Goal: Transaction & Acquisition: Book appointment/travel/reservation

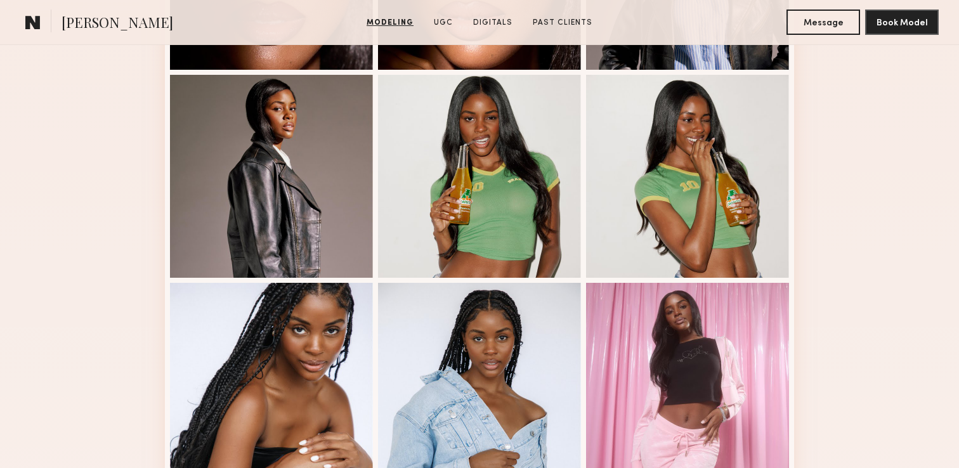
scroll to position [515, 0]
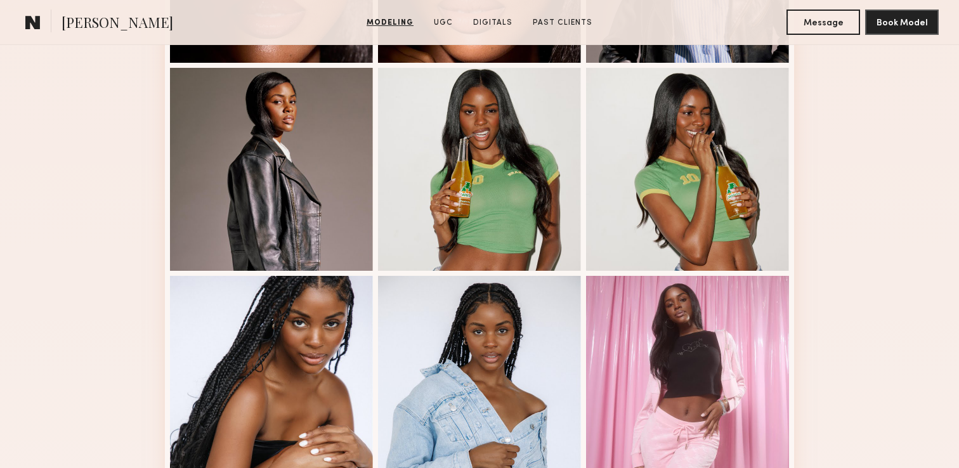
click at [34, 19] on common-icon at bounding box center [32, 22] width 15 height 16
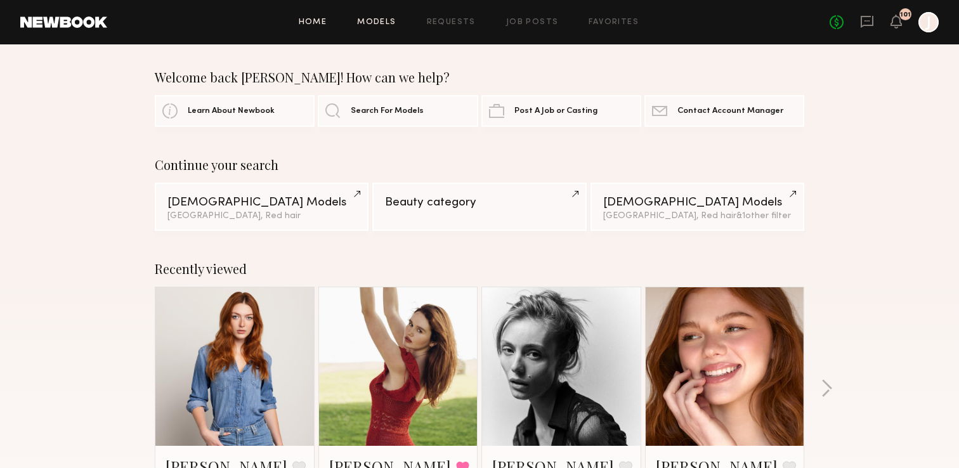
click at [386, 19] on link "Models" at bounding box center [376, 22] width 39 height 8
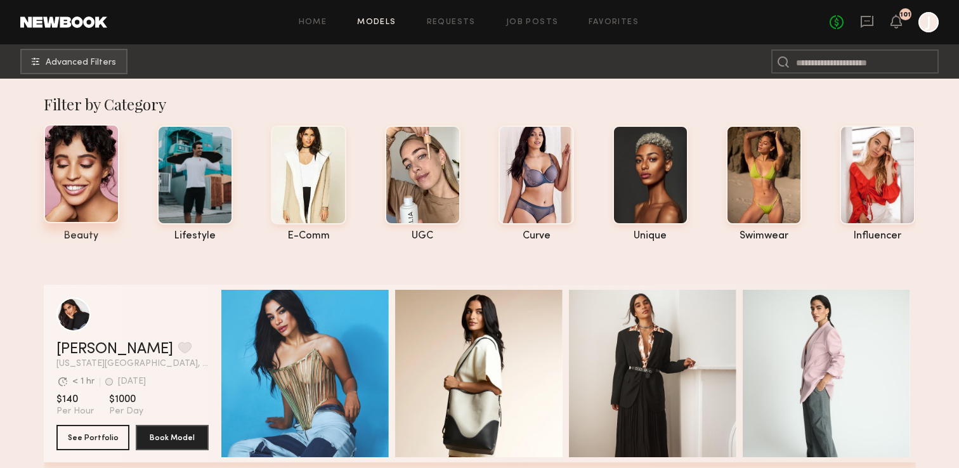
click at [100, 162] on div at bounding box center [82, 173] width 76 height 99
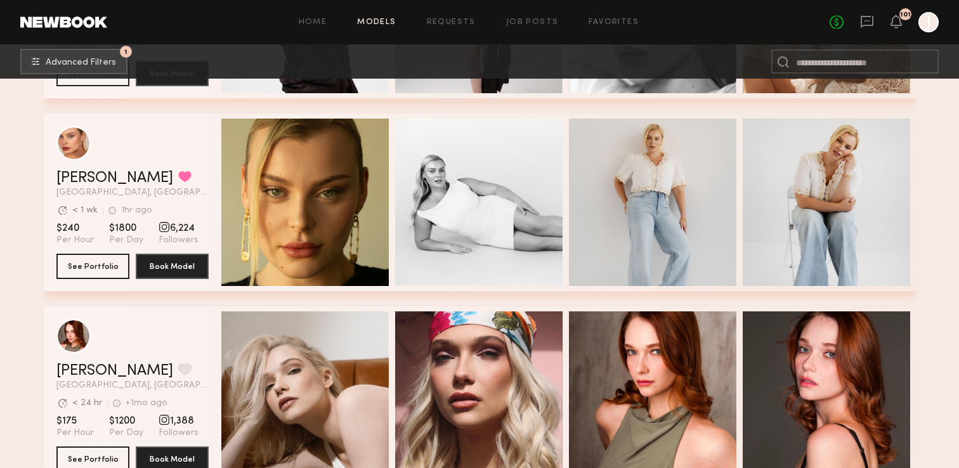
scroll to position [9828, 0]
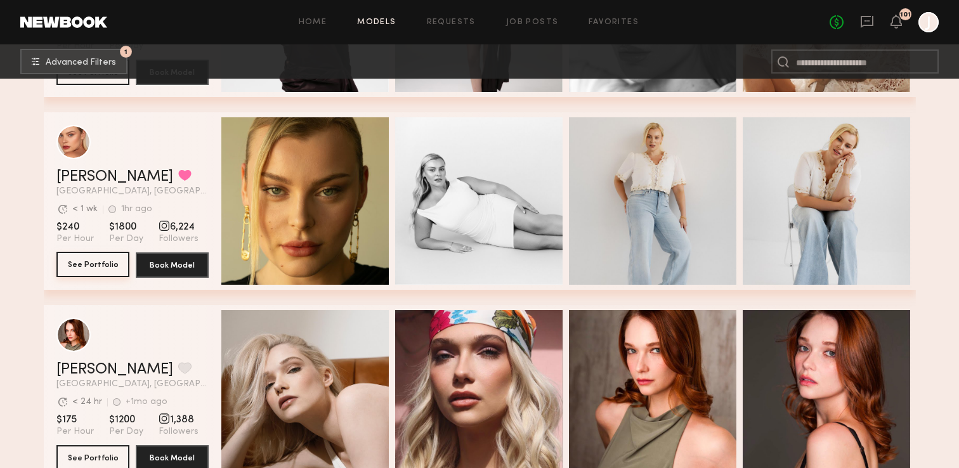
click at [85, 263] on button "See Portfolio" at bounding box center [92, 264] width 73 height 25
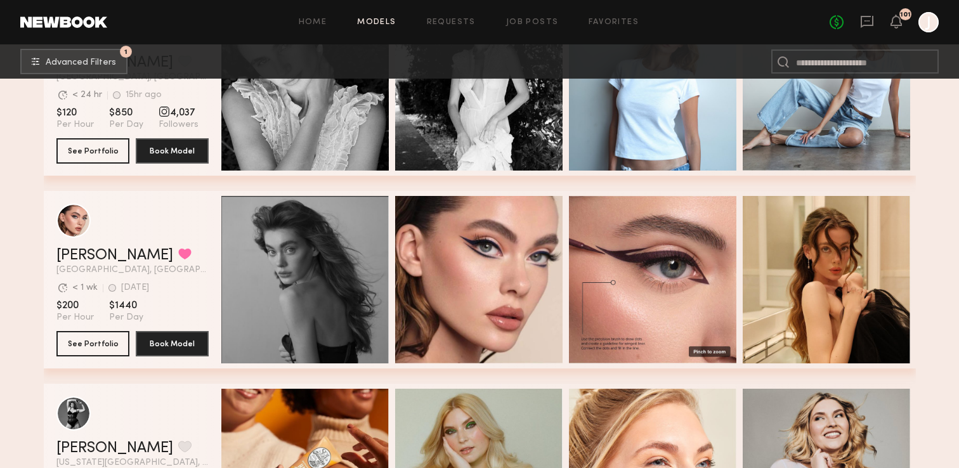
scroll to position [10522, 0]
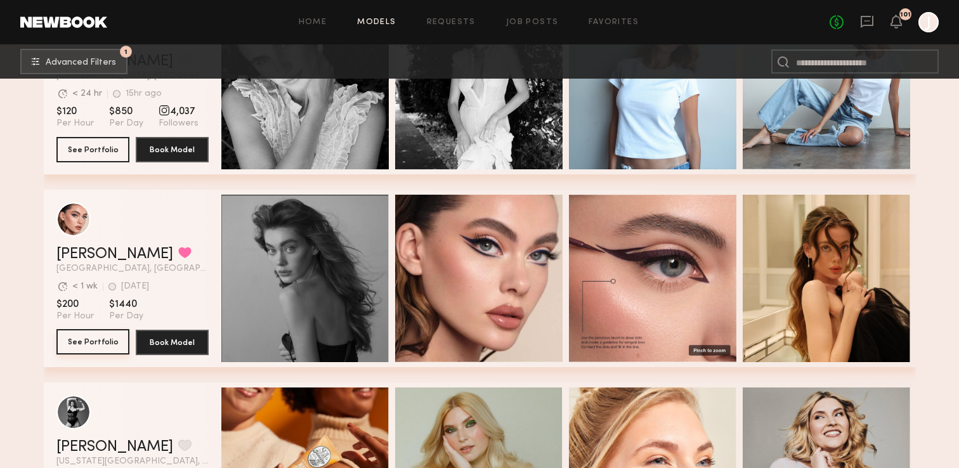
click at [88, 346] on button "See Portfolio" at bounding box center [92, 341] width 73 height 25
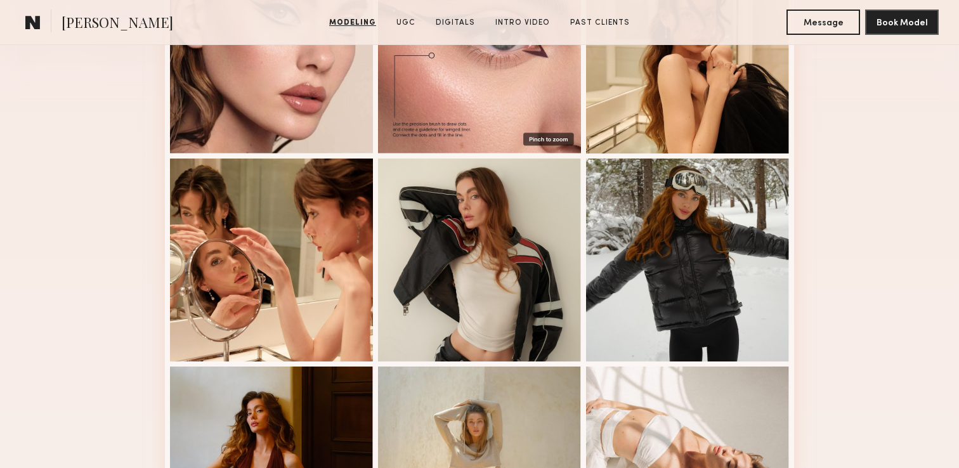
scroll to position [426, 0]
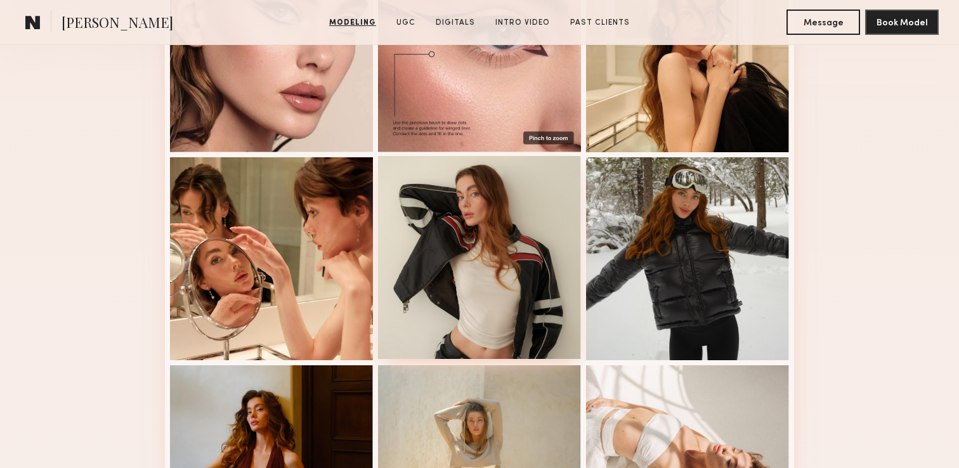
click at [409, 242] on div at bounding box center [479, 257] width 203 height 203
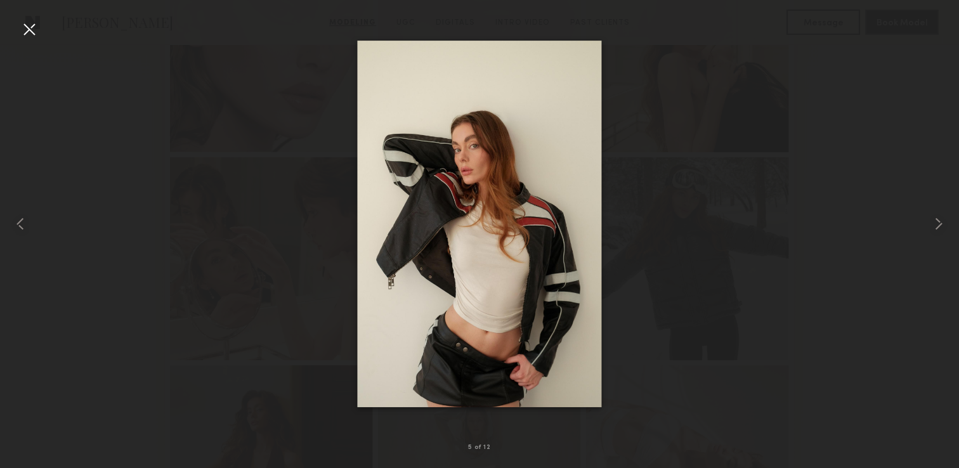
click at [24, 36] on div at bounding box center [29, 29] width 20 height 20
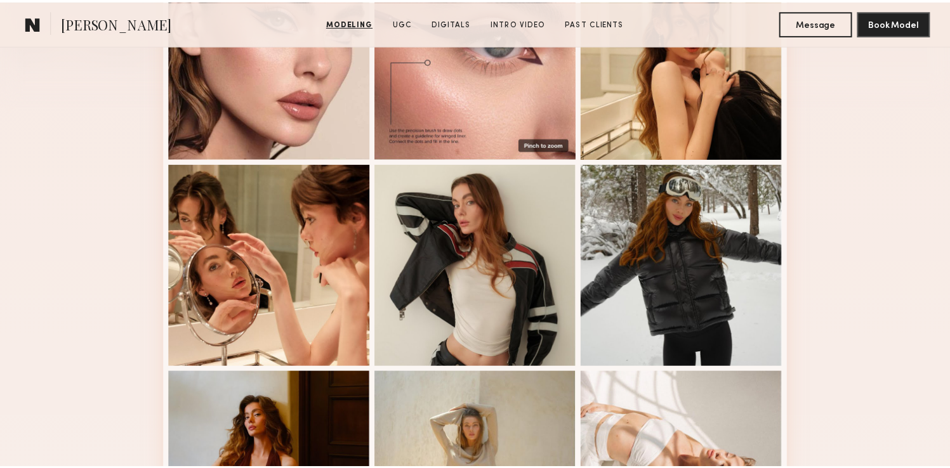
scroll to position [0, 0]
